Goal: Information Seeking & Learning: Learn about a topic

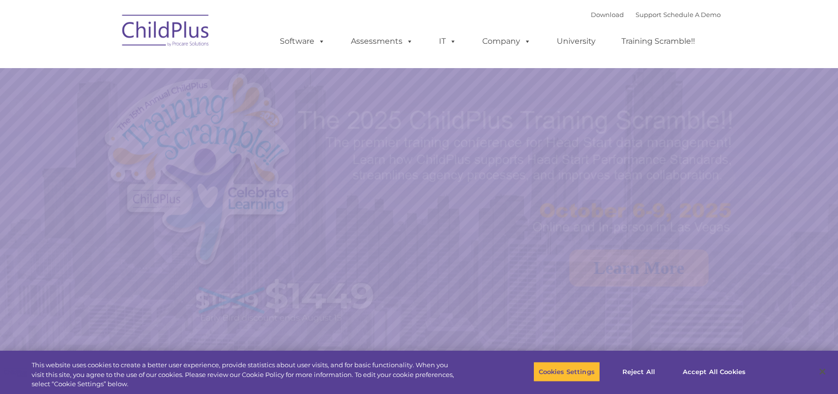
select select "MEDIUM"
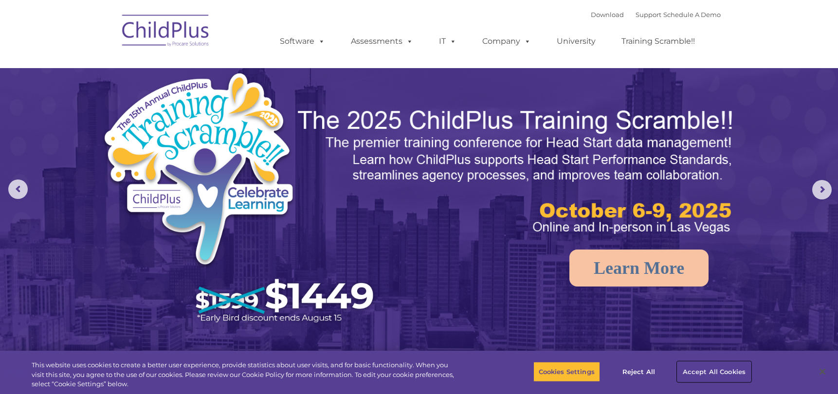
click at [717, 373] on button "Accept All Cookies" at bounding box center [713, 371] width 73 height 20
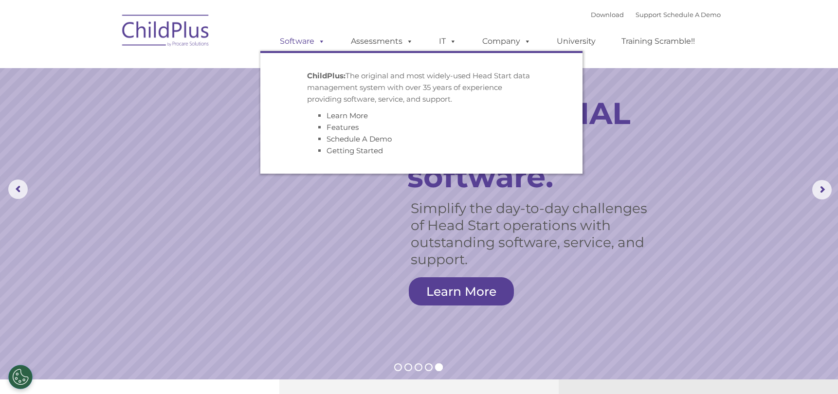
click at [295, 43] on link "Software" at bounding box center [302, 41] width 65 height 19
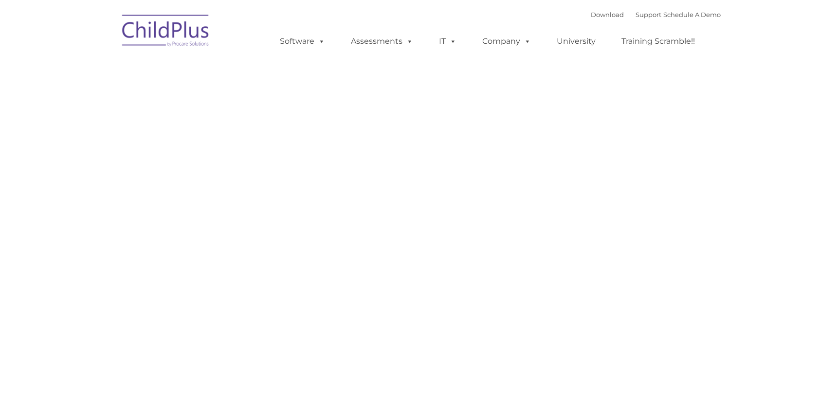
type input ""
